Goal: Information Seeking & Learning: Learn about a topic

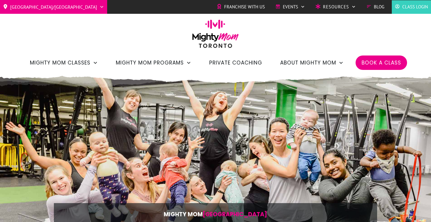
click at [124, 25] on div "Toronto/GTA Barrie Etobicoke North York West Mighty Mom Global Franchise with U…" at bounding box center [215, 36] width 431 height 73
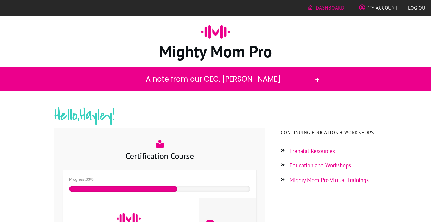
click at [381, 7] on span "My Account" at bounding box center [383, 8] width 30 height 10
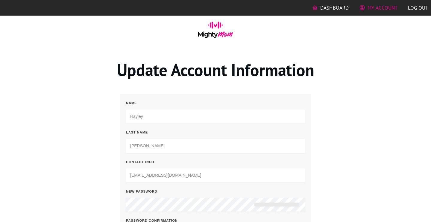
click at [137, 115] on input "Hayley" at bounding box center [216, 116] width 180 height 14
type input "[PERSON_NAME]"
click at [149, 147] on input "Murray" at bounding box center [216, 146] width 180 height 14
type input "M"
type input "Coulter"
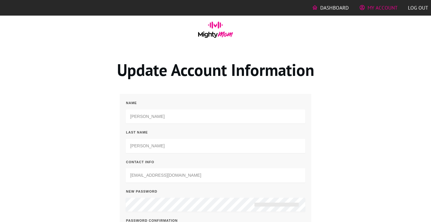
click at [356, 160] on div "Update Account Information name Haley Last name Coulter contact info haebaebeau…" at bounding box center [215, 165] width 359 height 213
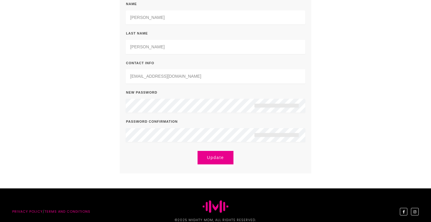
scroll to position [100, 0]
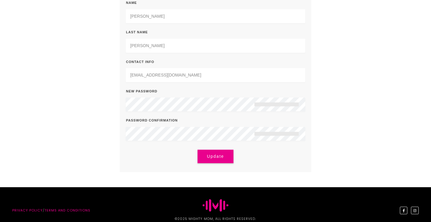
click at [212, 156] on span "Update" at bounding box center [215, 156] width 25 height 5
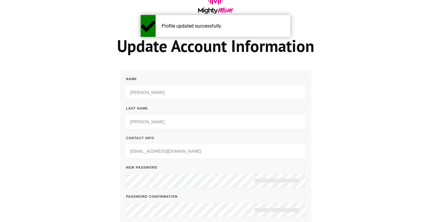
scroll to position [0, 0]
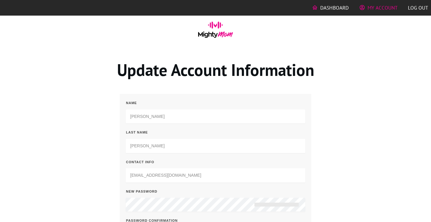
click at [375, 9] on span "My Account" at bounding box center [383, 8] width 30 height 10
click at [328, 7] on span "Dashboard" at bounding box center [334, 8] width 28 height 10
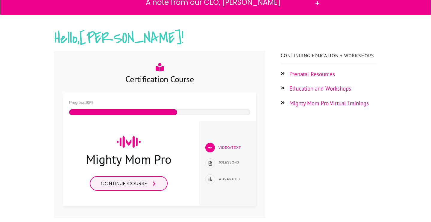
scroll to position [78, 0]
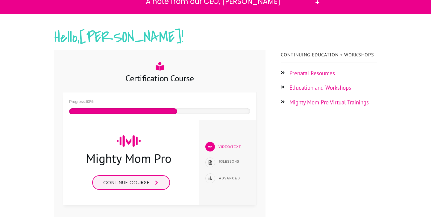
click at [143, 187] on link "Continue course" at bounding box center [131, 182] width 78 height 15
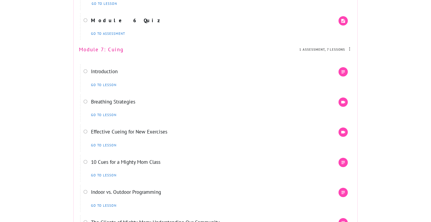
scroll to position [1956, 0]
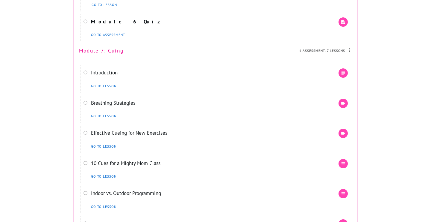
click at [106, 54] on link "Module 7: Cuing" at bounding box center [101, 50] width 45 height 7
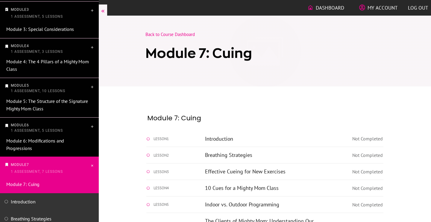
scroll to position [138, 0]
click at [219, 137] on link "Introduction" at bounding box center [219, 138] width 28 height 7
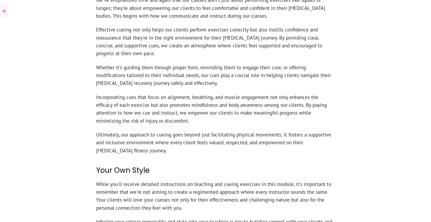
scroll to position [307, 0]
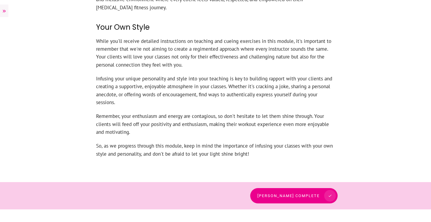
click at [303, 196] on span "[PERSON_NAME] complete" at bounding box center [289, 195] width 62 height 4
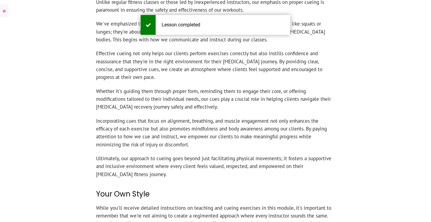
scroll to position [0, 0]
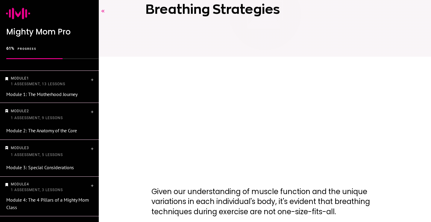
scroll to position [43, 0]
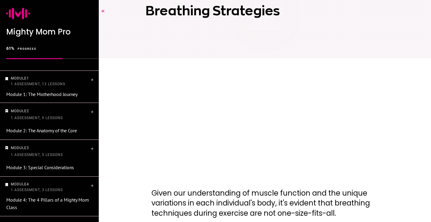
click at [415, 119] on div "Back to Course Breathing Strategies" at bounding box center [265, 83] width 332 height 220
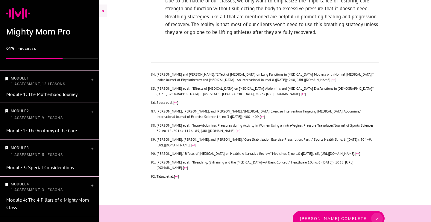
scroll to position [1475, 0]
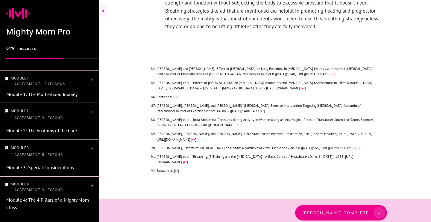
click at [376, 207] on div at bounding box center [380, 213] width 12 height 12
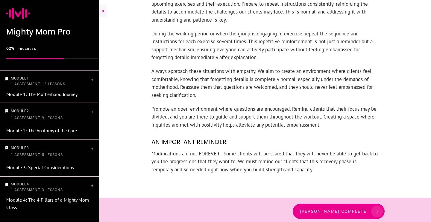
scroll to position [677, 0]
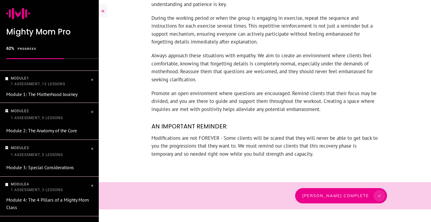
click at [377, 196] on div at bounding box center [380, 196] width 12 height 12
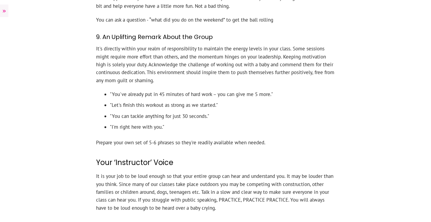
scroll to position [961, 0]
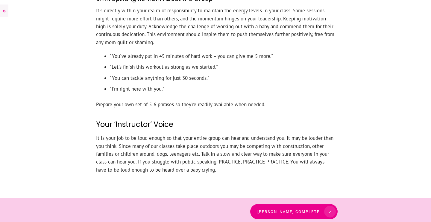
click at [328, 209] on icon at bounding box center [330, 211] width 4 height 4
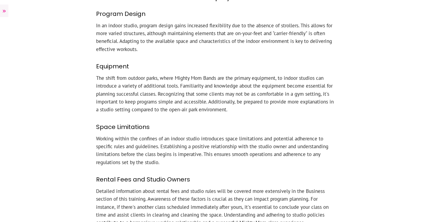
scroll to position [238, 0]
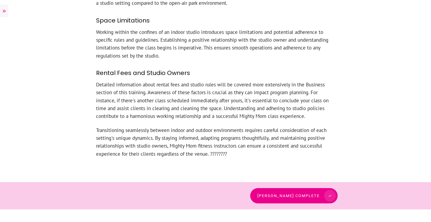
click at [309, 186] on div at bounding box center [215, 195] width 431 height 27
click at [309, 193] on span "[PERSON_NAME] complete" at bounding box center [289, 195] width 62 height 4
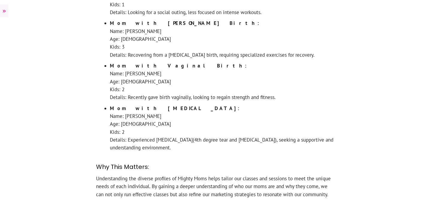
scroll to position [601, 0]
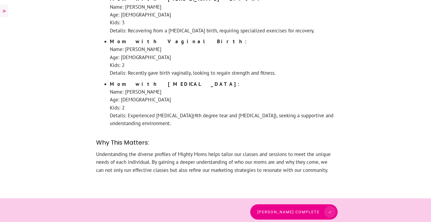
click at [322, 206] on span at bounding box center [328, 212] width 16 height 12
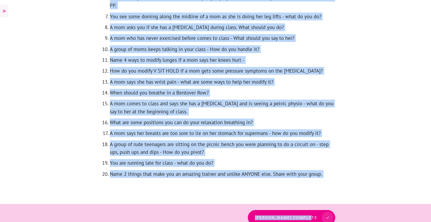
scroll to position [250, 0]
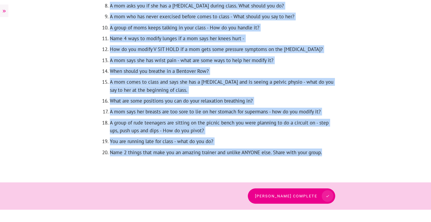
drag, startPoint x: 97, startPoint y: 16, endPoint x: 267, endPoint y: 156, distance: 220.4
click at [267, 156] on div "Exercise: Here are some popular scenarios that are mostly likely to happen in o…" at bounding box center [216, 15] width 240 height 298
copy div "Exercise: Here are some popular scenarios that are mostly likely to happen in o…"
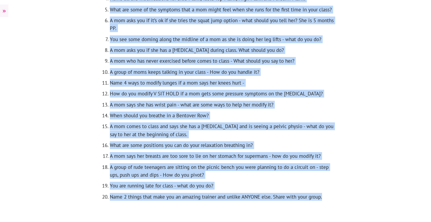
scroll to position [206, 0]
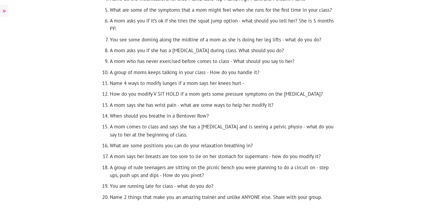
click at [339, 64] on div at bounding box center [215, 62] width 431 height 328
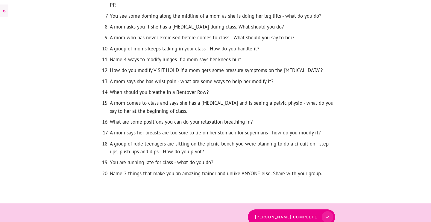
scroll to position [231, 0]
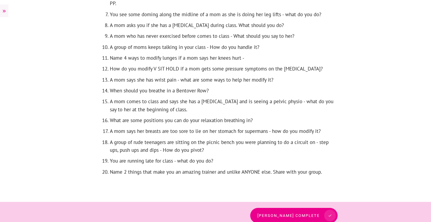
click at [327, 218] on div at bounding box center [330, 215] width 12 height 12
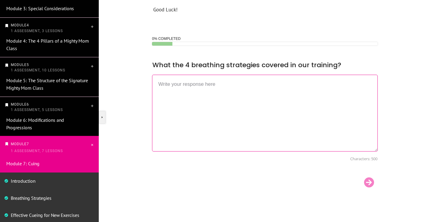
scroll to position [136, 0]
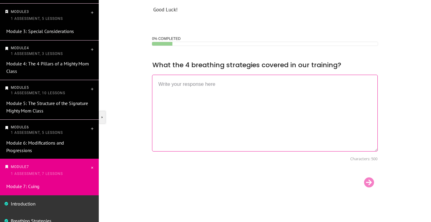
click at [89, 125] on p "Module 6 1 Assessment, 5 Lessons" at bounding box center [50, 129] width 79 height 11
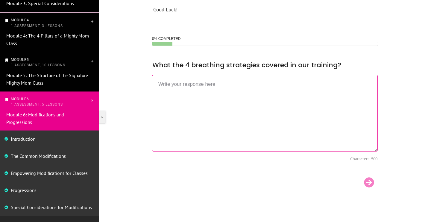
scroll to position [161, 0]
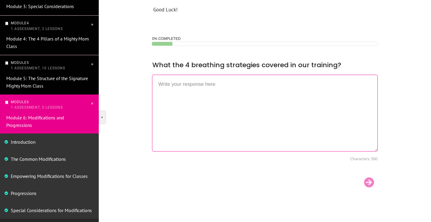
click at [29, 61] on span "5" at bounding box center [28, 63] width 2 height 4
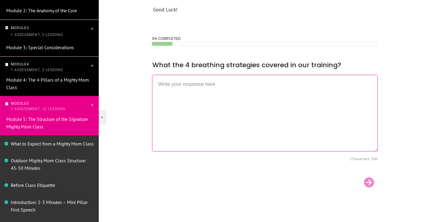
scroll to position [120, 0]
click at [43, 65] on p "Module 4 1 Assessment, 3 Lessons" at bounding box center [50, 67] width 79 height 11
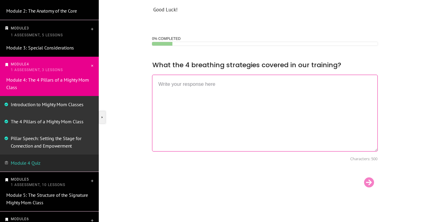
click at [40, 25] on p "Module 3 1 Assessment, 5 Lessons" at bounding box center [50, 32] width 79 height 14
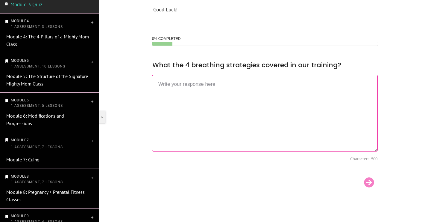
click at [35, 61] on p "Module 5 1 Assessment, 10 Lessons" at bounding box center [50, 63] width 79 height 11
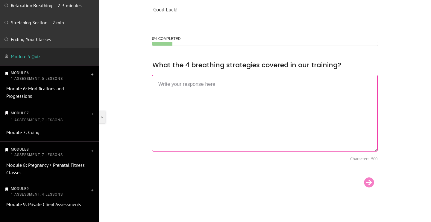
click at [31, 72] on div "Module 6 1 Assessment, 5 Lessons Module 6: Modifications and Progressions" at bounding box center [49, 85] width 99 height 40
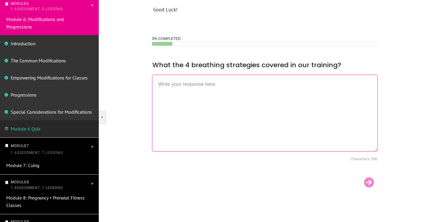
click at [33, 146] on p "Module 7 1 Assessment, 7 Lessons" at bounding box center [50, 149] width 79 height 14
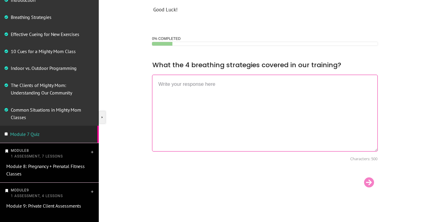
click at [27, 155] on span "1 Assessment, 7 Lessons" at bounding box center [37, 156] width 52 height 4
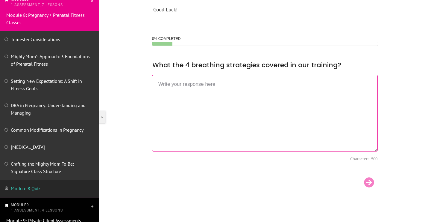
scroll to position [356, 0]
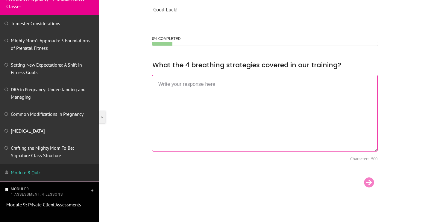
click at [32, 193] on span "1 Assessment, 4 Lessons" at bounding box center [37, 194] width 52 height 4
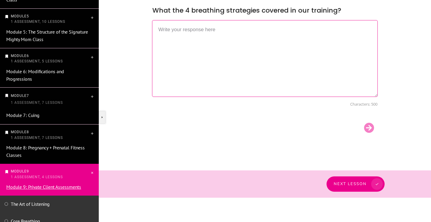
scroll to position [199, 0]
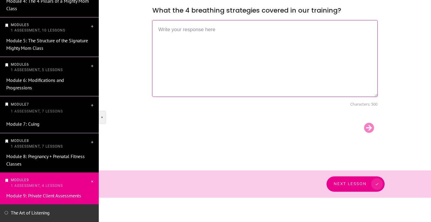
click at [29, 140] on span "8" at bounding box center [28, 140] width 2 height 4
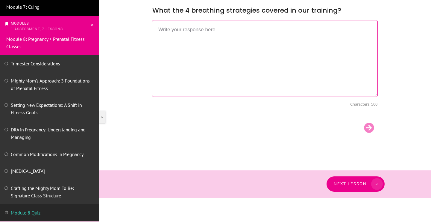
scroll to position [315, 0]
